Goal: Task Accomplishment & Management: Use online tool/utility

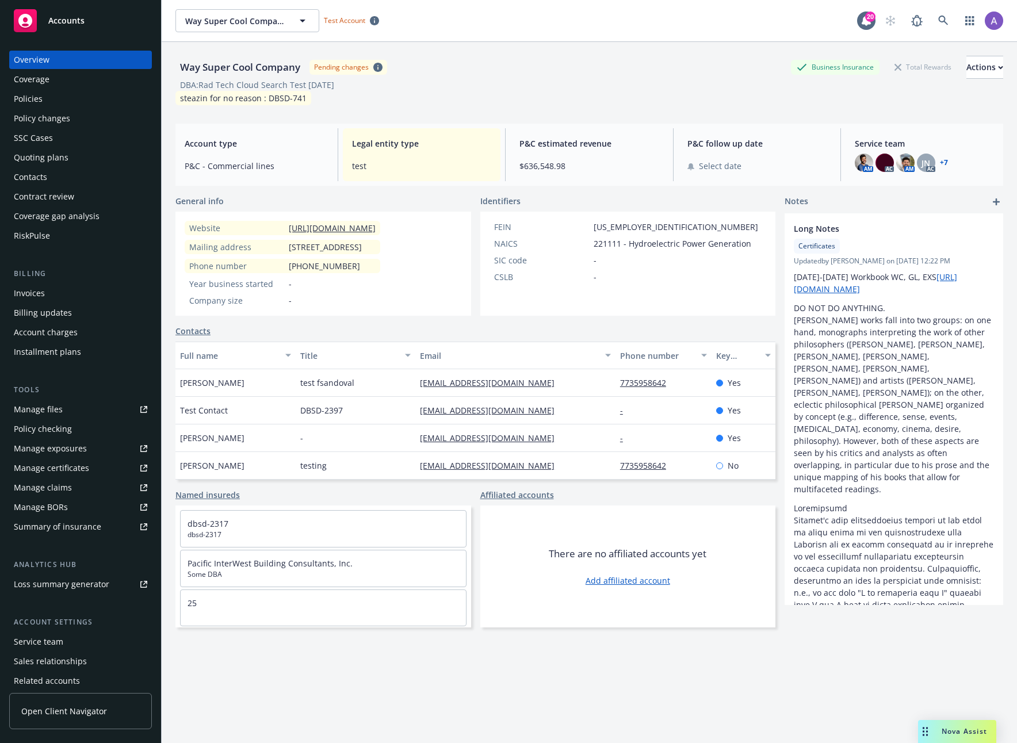
click at [33, 293] on div "Invoices" at bounding box center [29, 293] width 31 height 18
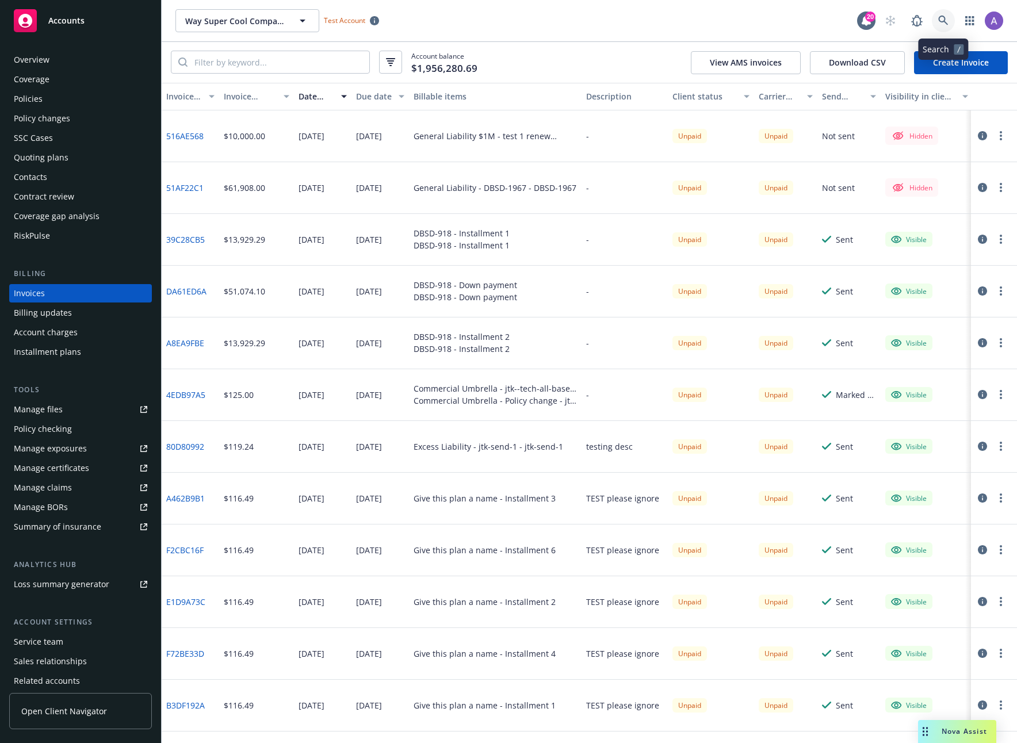
click at [944, 17] on icon at bounding box center [943, 21] width 10 height 10
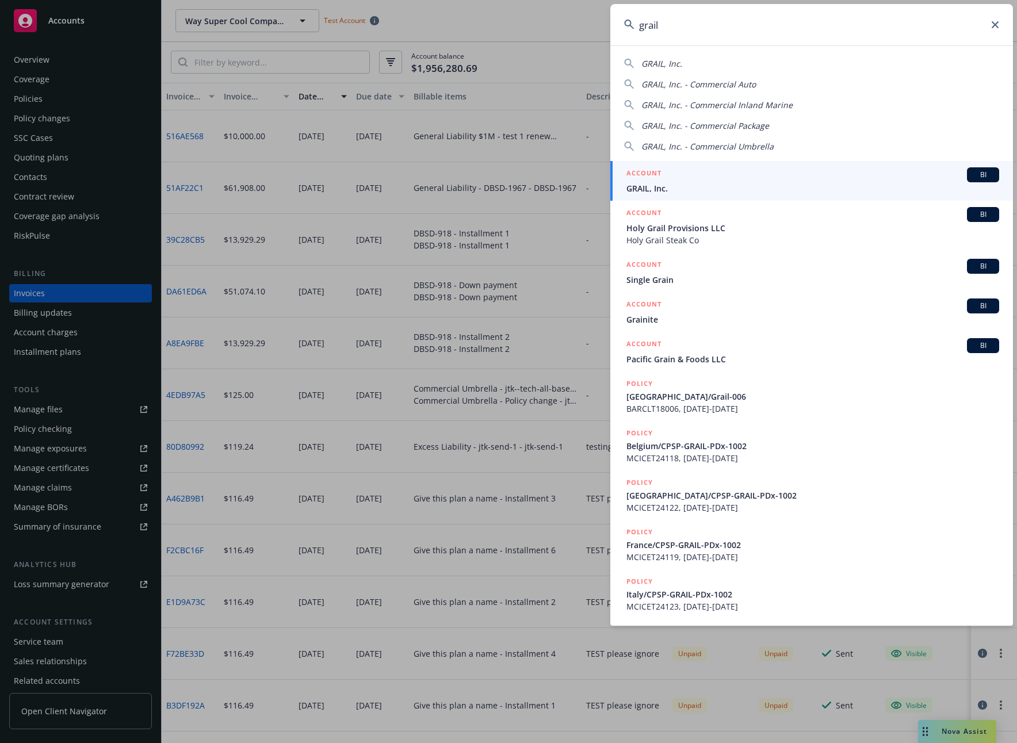
type input "grail"
click at [663, 181] on div "ACCOUNT BI" at bounding box center [812, 174] width 373 height 15
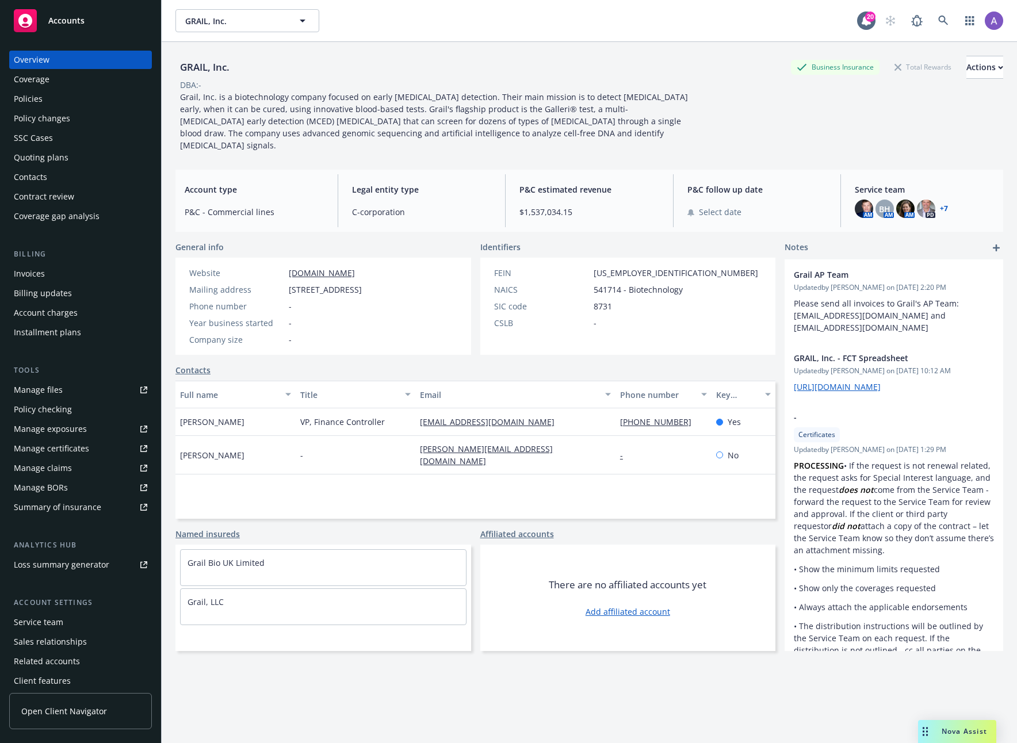
click at [52, 96] on div "Policies" at bounding box center [80, 99] width 133 height 18
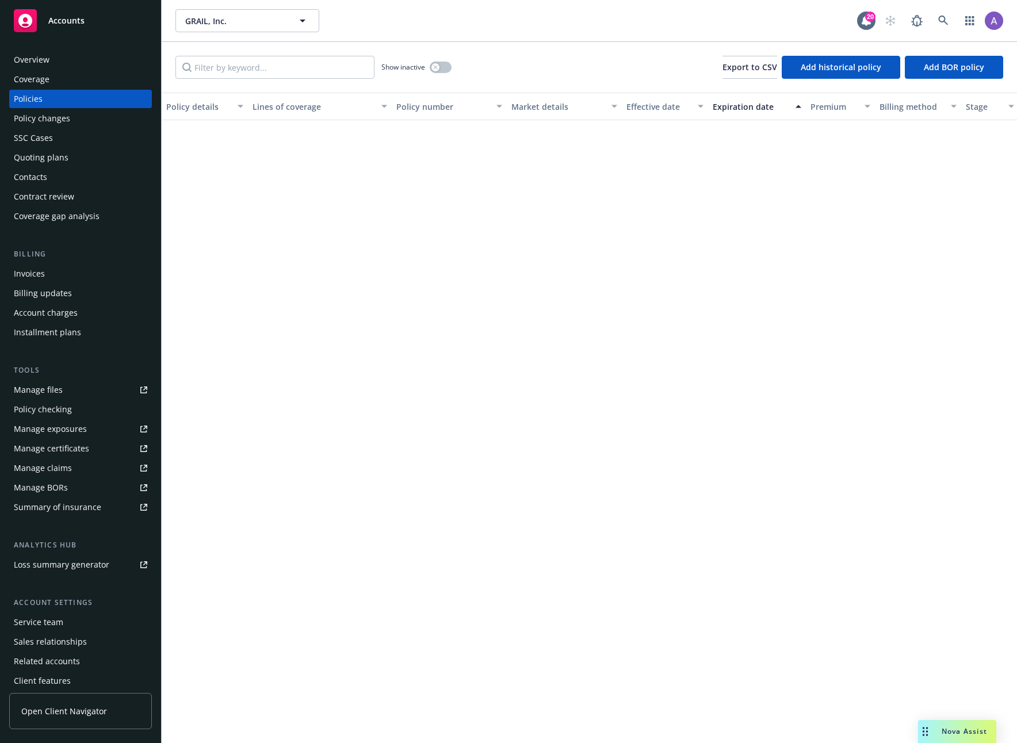
scroll to position [1103, 0]
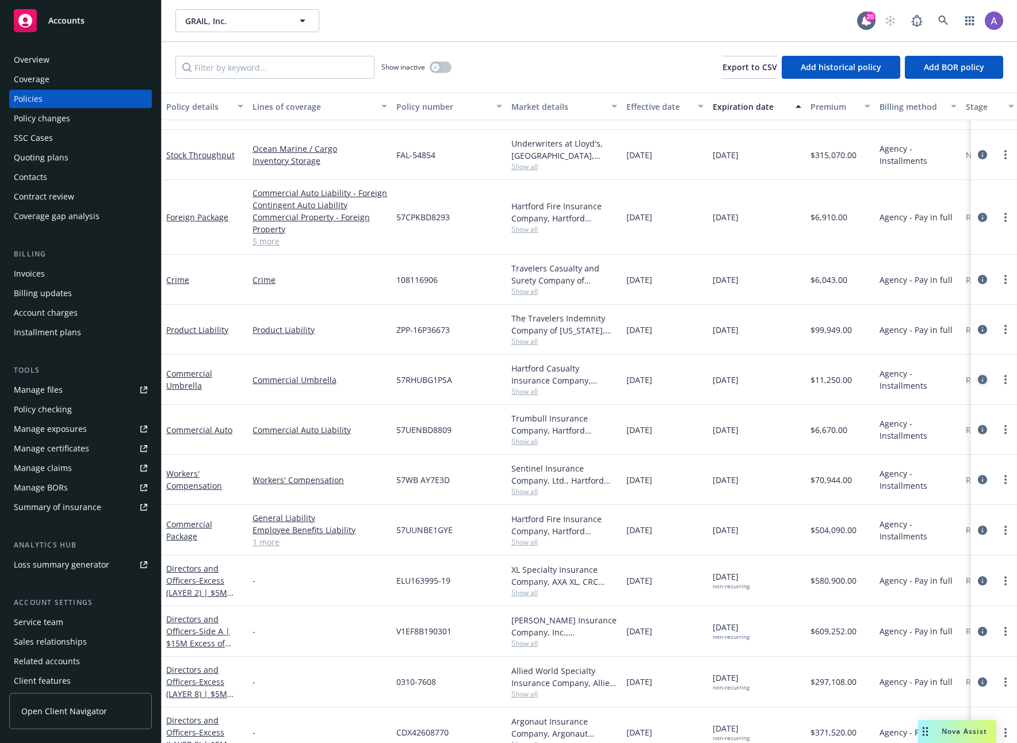
click at [978, 378] on icon "circleInformation" at bounding box center [982, 379] width 9 height 9
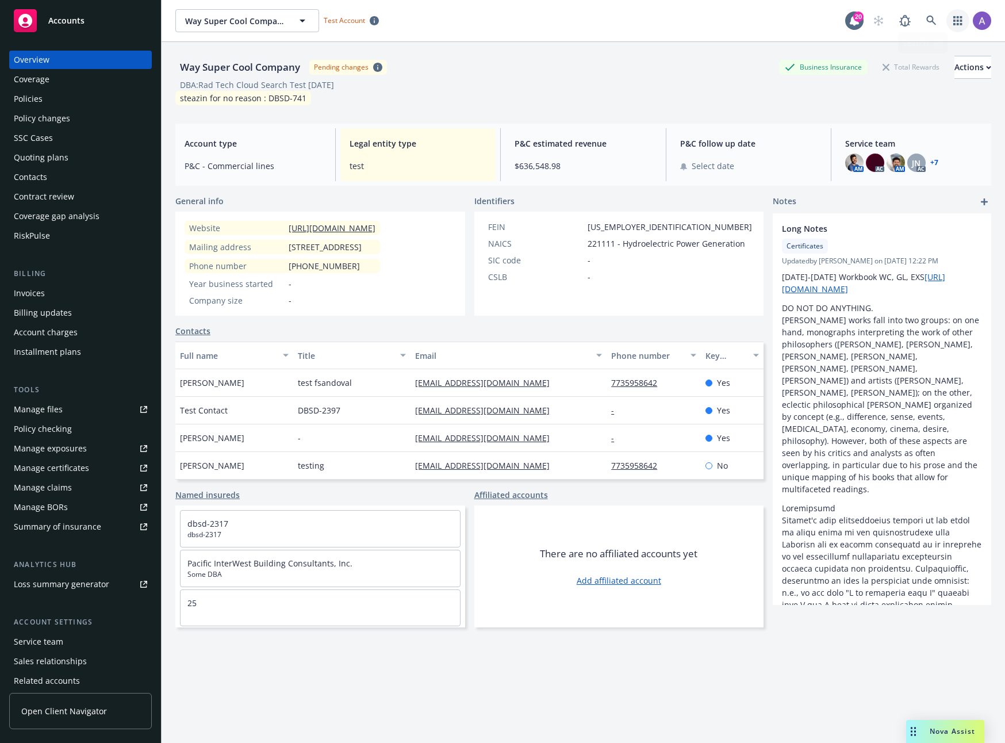
click at [947, 25] on link "button" at bounding box center [958, 20] width 23 height 23
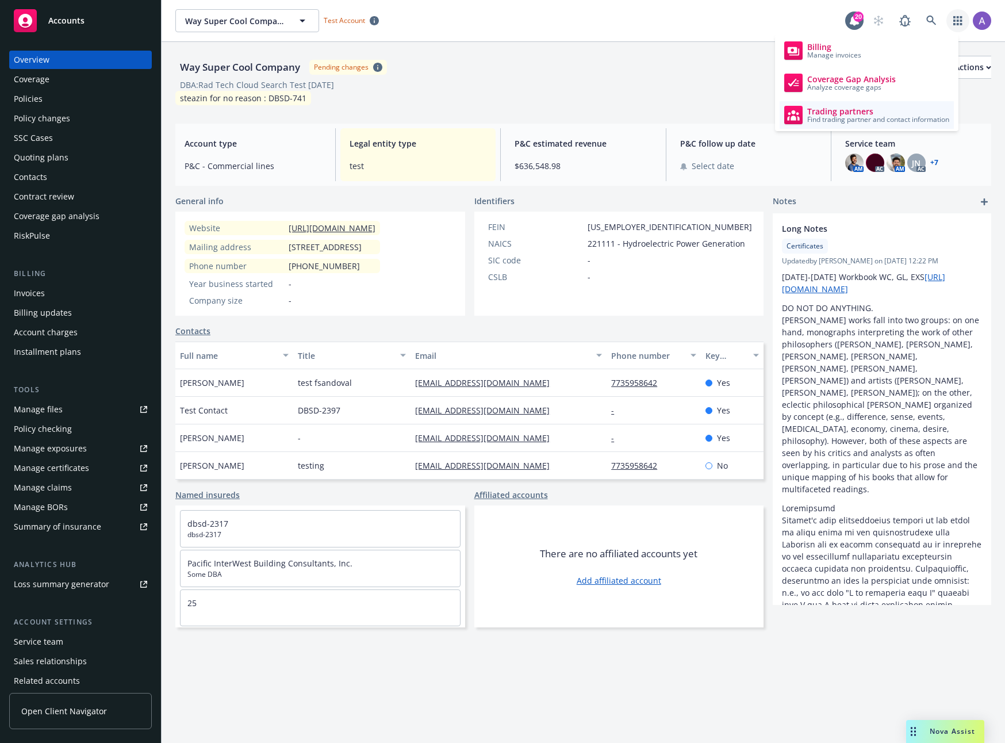
click at [875, 108] on span "Trading partners" at bounding box center [879, 111] width 142 height 9
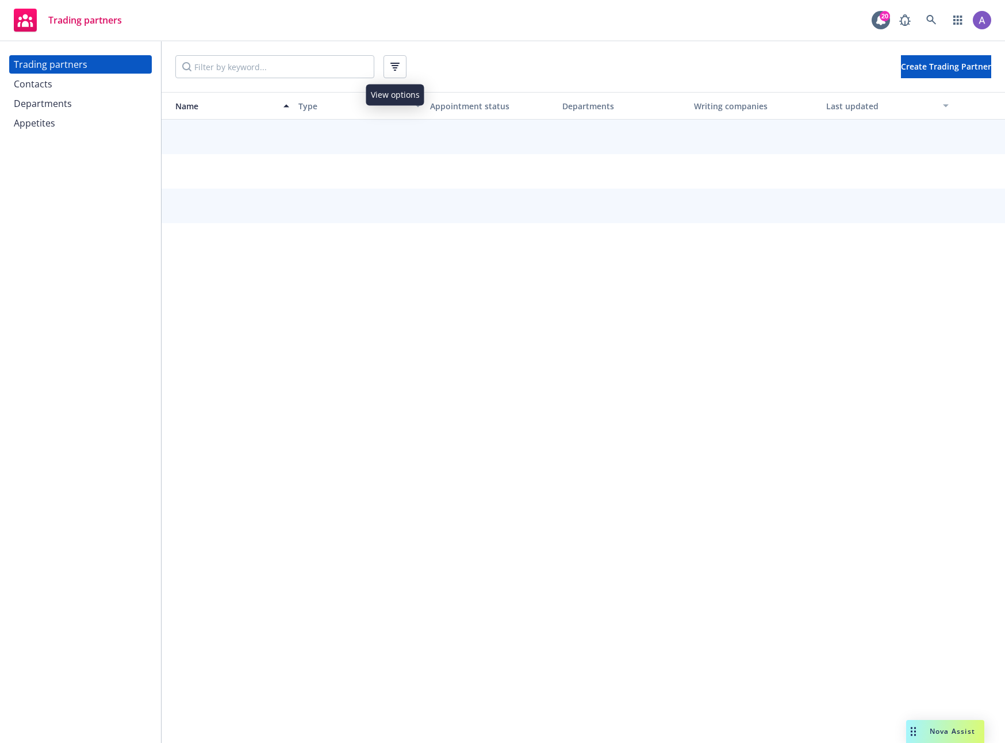
click at [391, 66] on icon "button" at bounding box center [395, 67] width 9 height 8
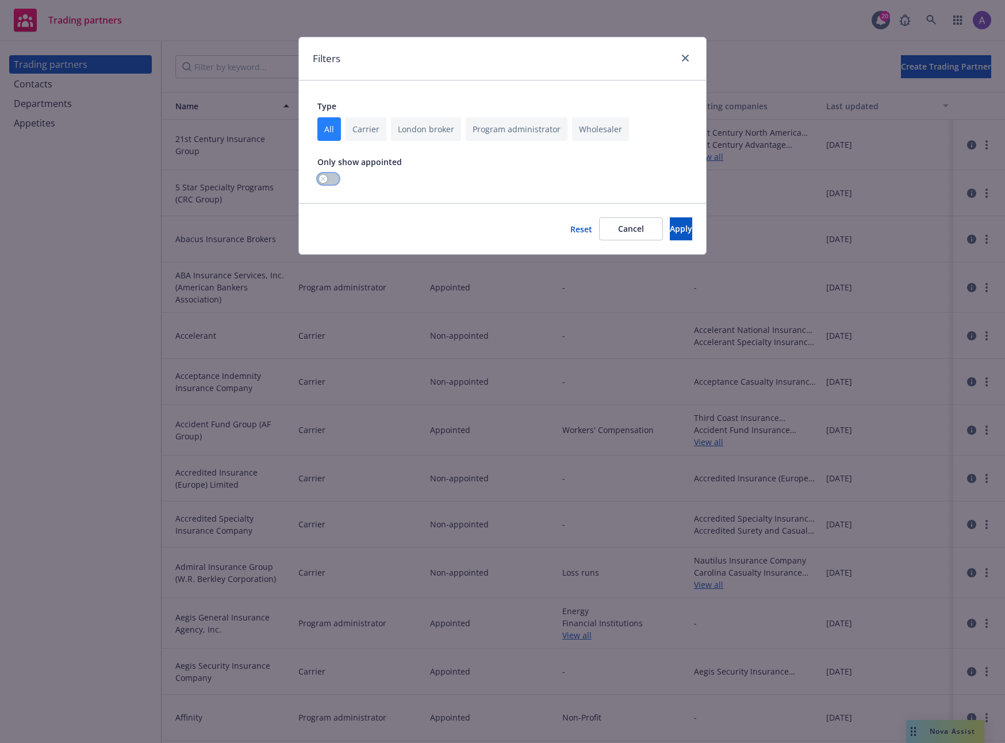
click at [331, 177] on button "button" at bounding box center [329, 179] width 22 height 12
click at [670, 228] on span "Apply" at bounding box center [681, 228] width 22 height 11
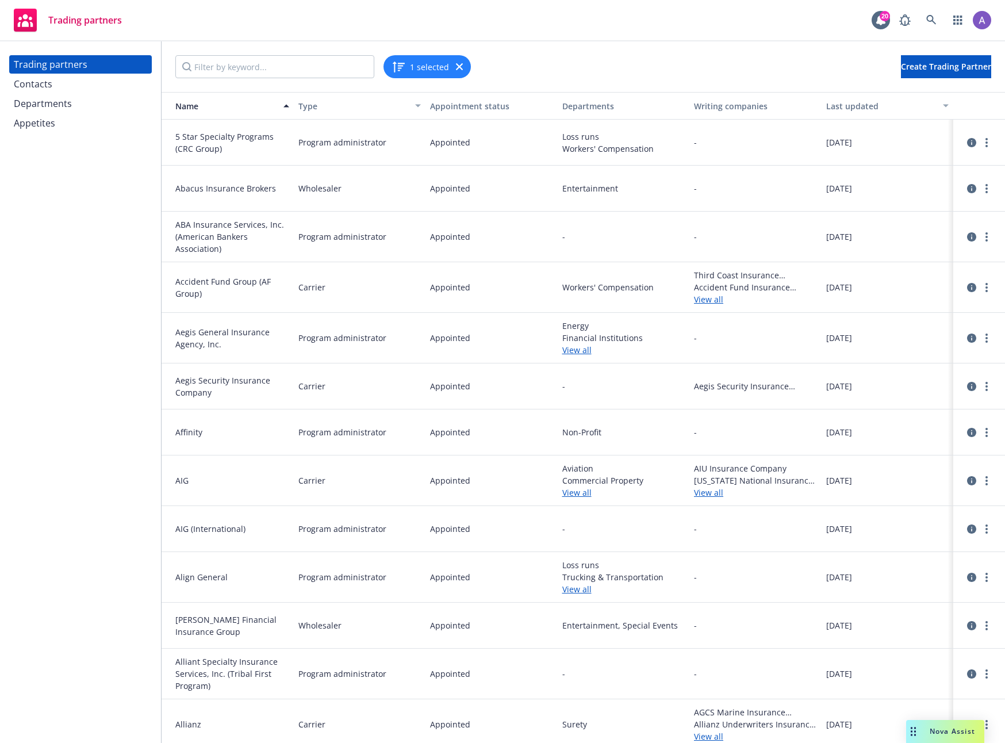
click at [416, 71] on button "1 selected" at bounding box center [421, 67] width 58 height 14
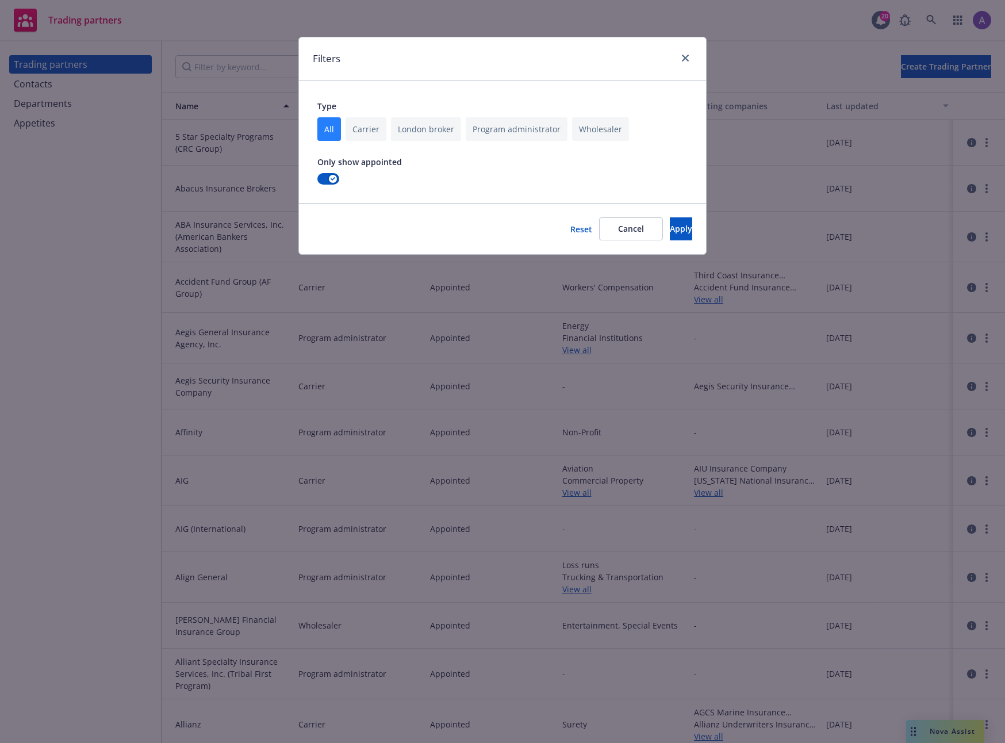
click at [370, 132] on input "checkbox" at bounding box center [366, 129] width 41 height 24
checkbox input "true"
checkbox input "false"
click at [679, 225] on button "Apply" at bounding box center [681, 228] width 22 height 23
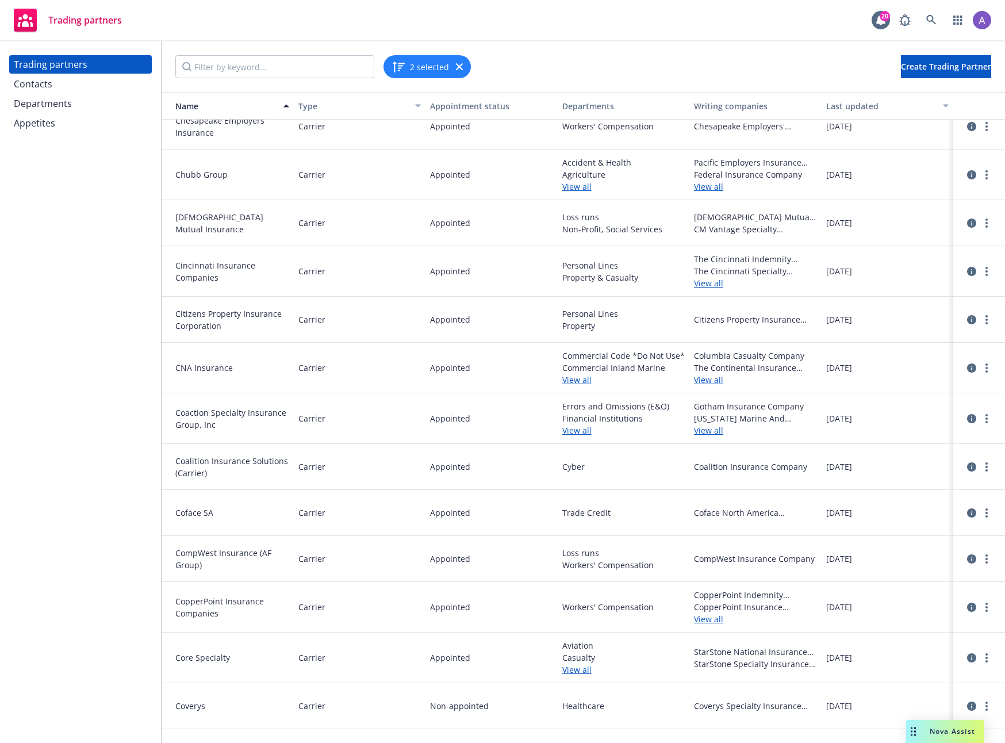
scroll to position [1751, 0]
